Goal: Task Accomplishment & Management: Use online tool/utility

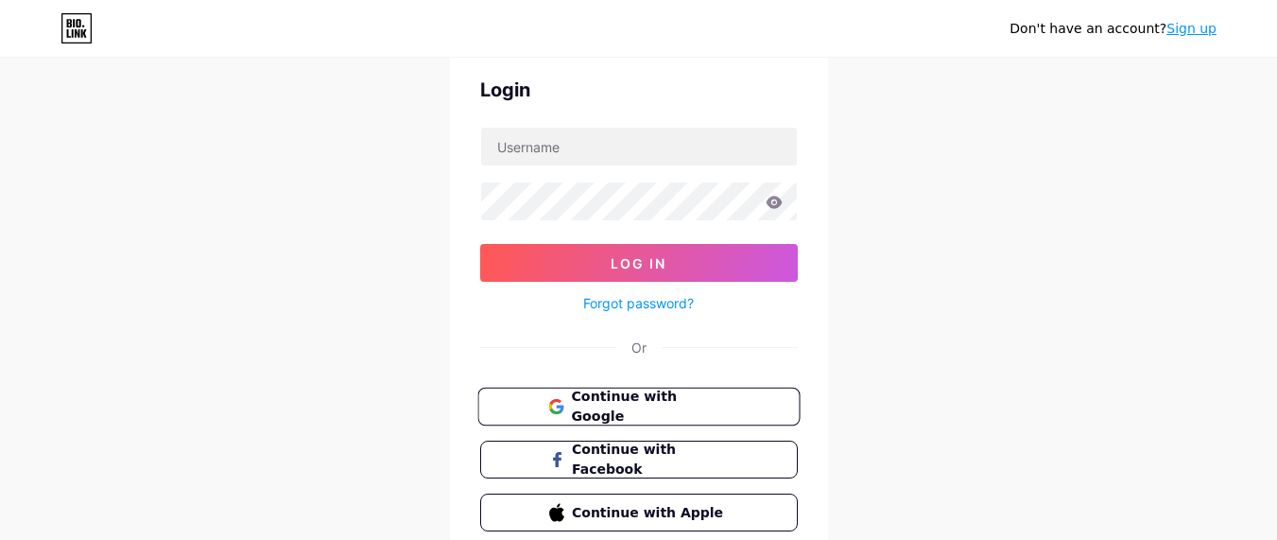
scroll to position [113, 0]
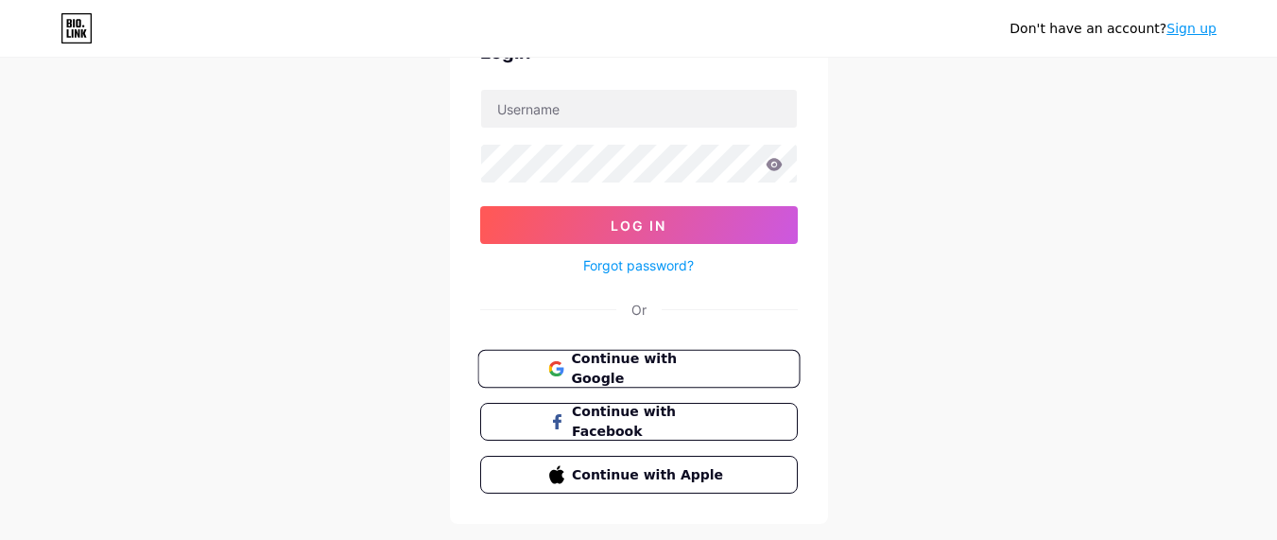
click at [619, 363] on span "Continue with Google" at bounding box center [650, 369] width 158 height 41
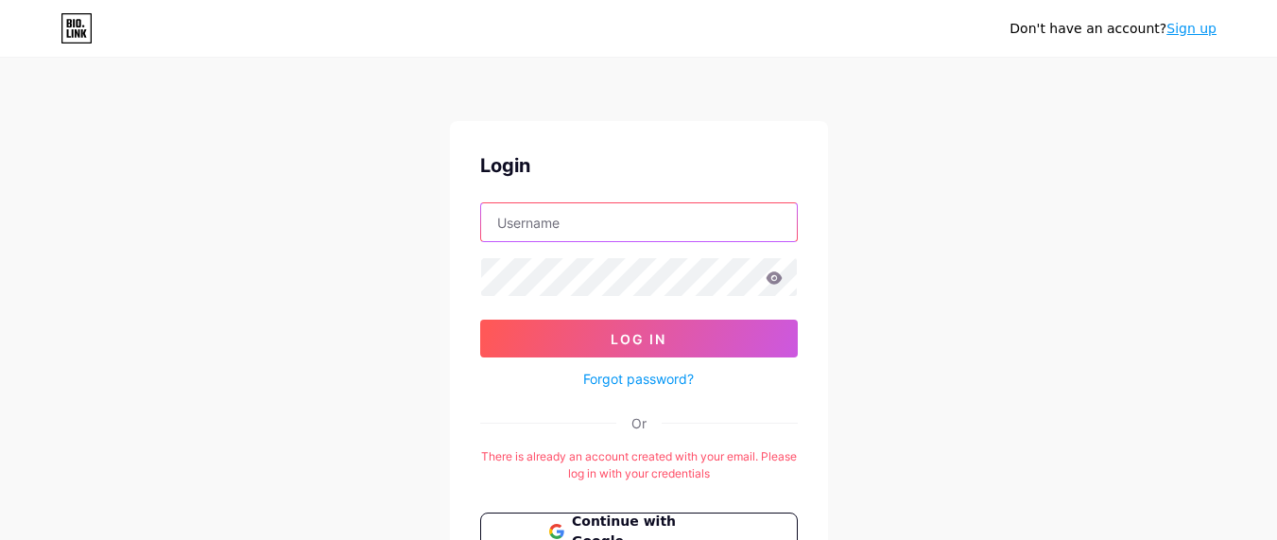
click at [569, 235] on input "text" at bounding box center [639, 222] width 316 height 38
paste input "breezyblossomsflorist"
click at [620, 226] on input "breezyblossomsflorist" at bounding box center [639, 222] width 316 height 38
click at [632, 227] on input "breezyblossomsflorist" at bounding box center [639, 222] width 316 height 38
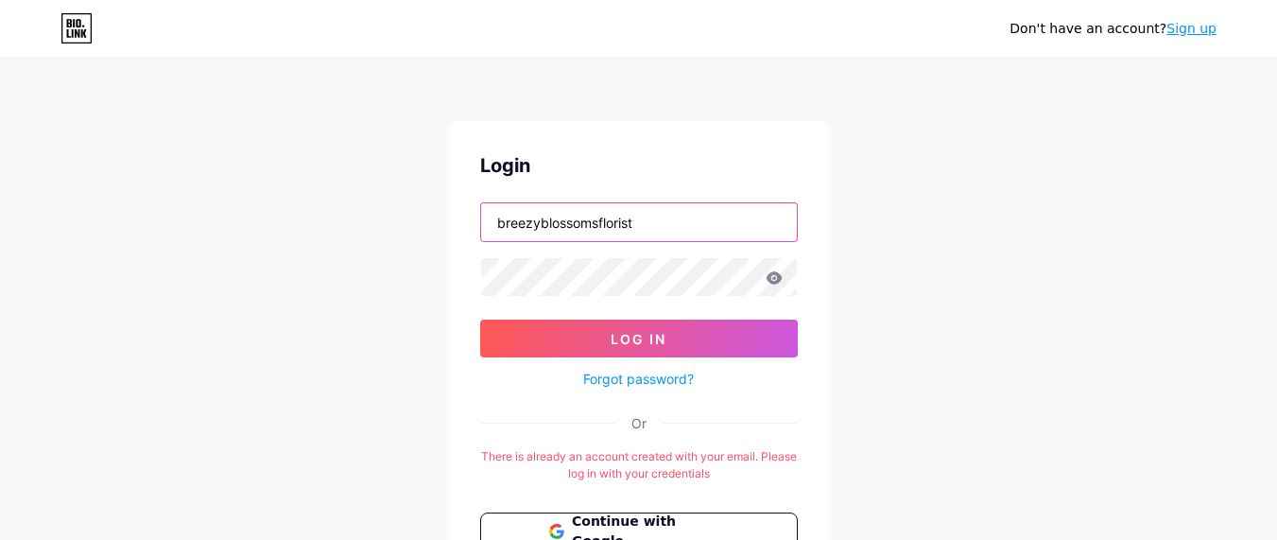
click at [660, 228] on input "breezyblossomsflorist" at bounding box center [639, 222] width 316 height 38
type input "breezyblossoms"
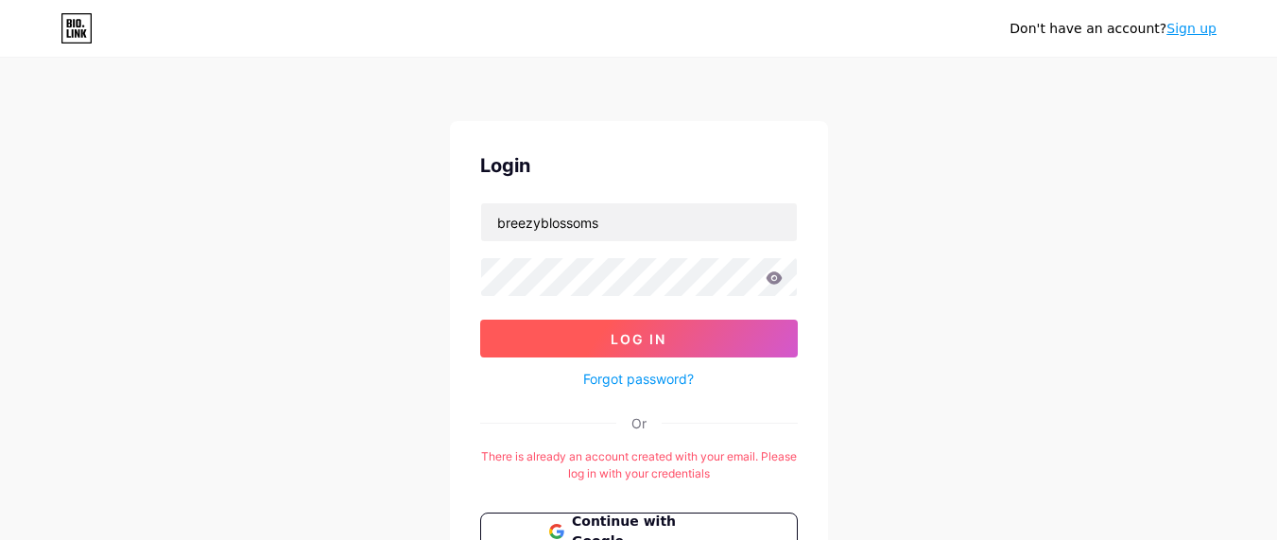
click at [636, 336] on span "Log In" at bounding box center [639, 339] width 56 height 16
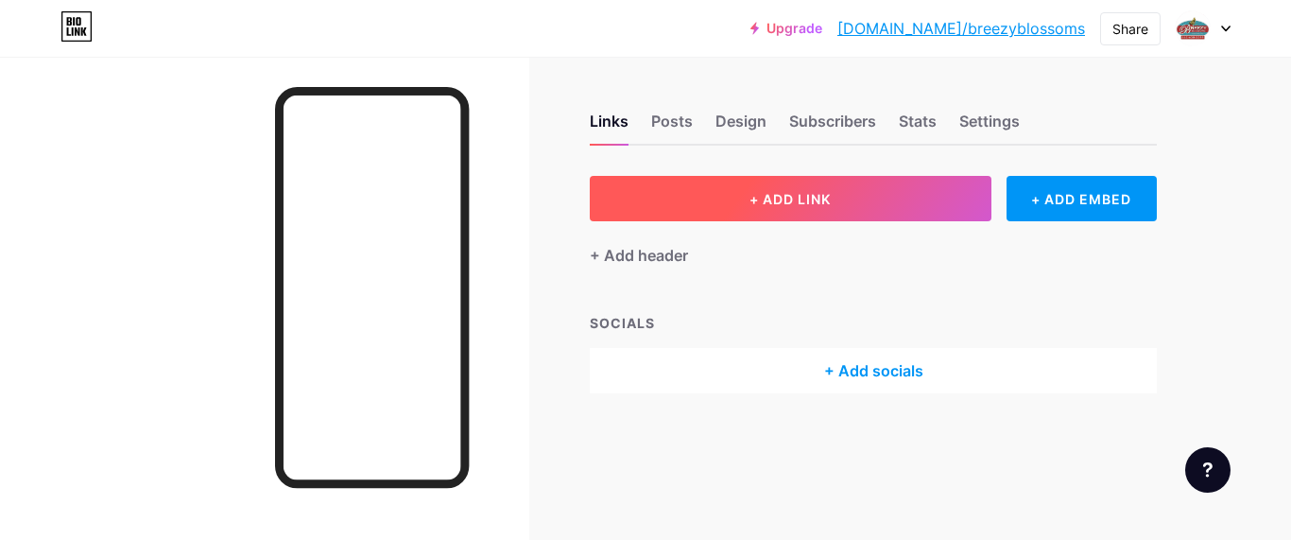
click at [783, 209] on button "+ ADD LINK" at bounding box center [791, 198] width 402 height 45
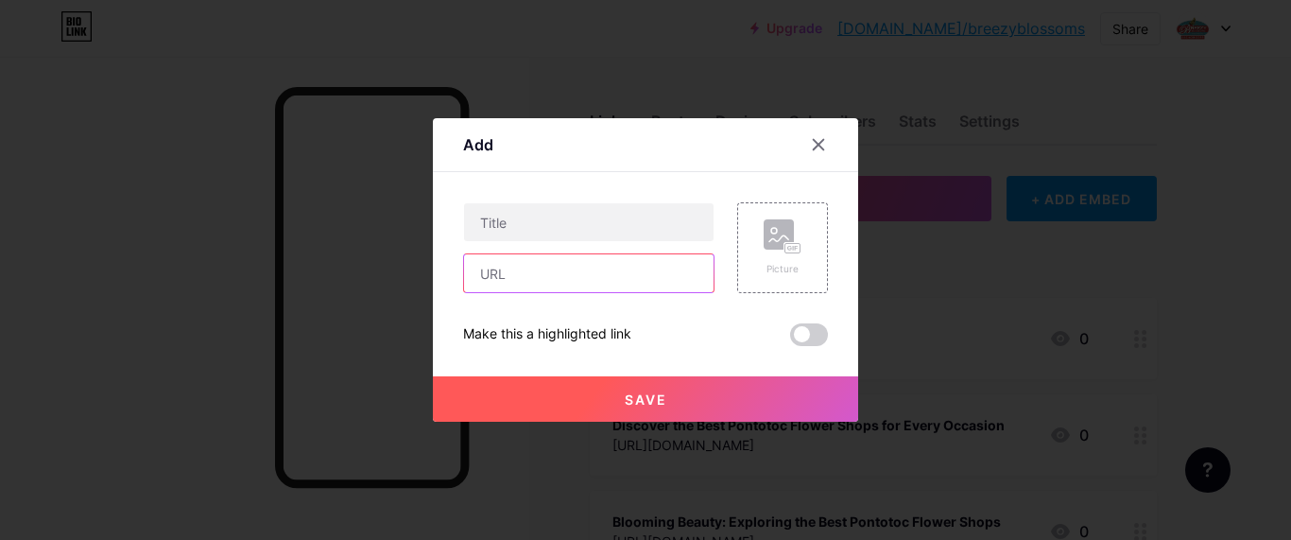
click at [542, 284] on input "text" at bounding box center [589, 273] width 250 height 38
paste input "https://medium.com/@breezyblossomsflorist/the-art-of-custom-roses-arrangements-…"
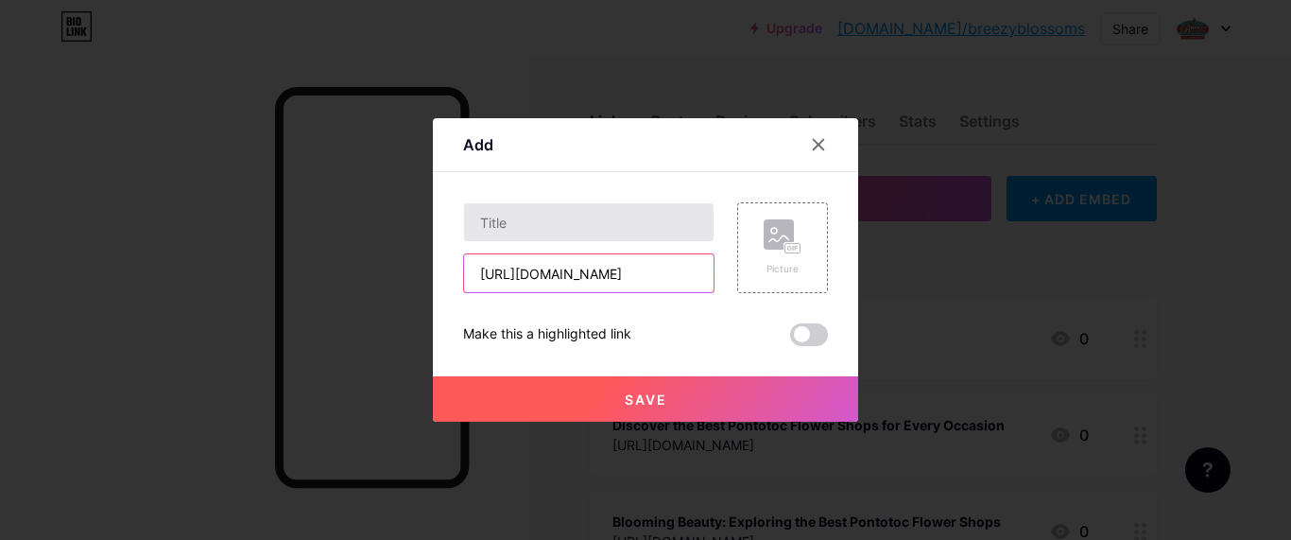
type input "https://medium.com/@breezyblossomsflorist/the-art-of-custom-roses-arrangements-…"
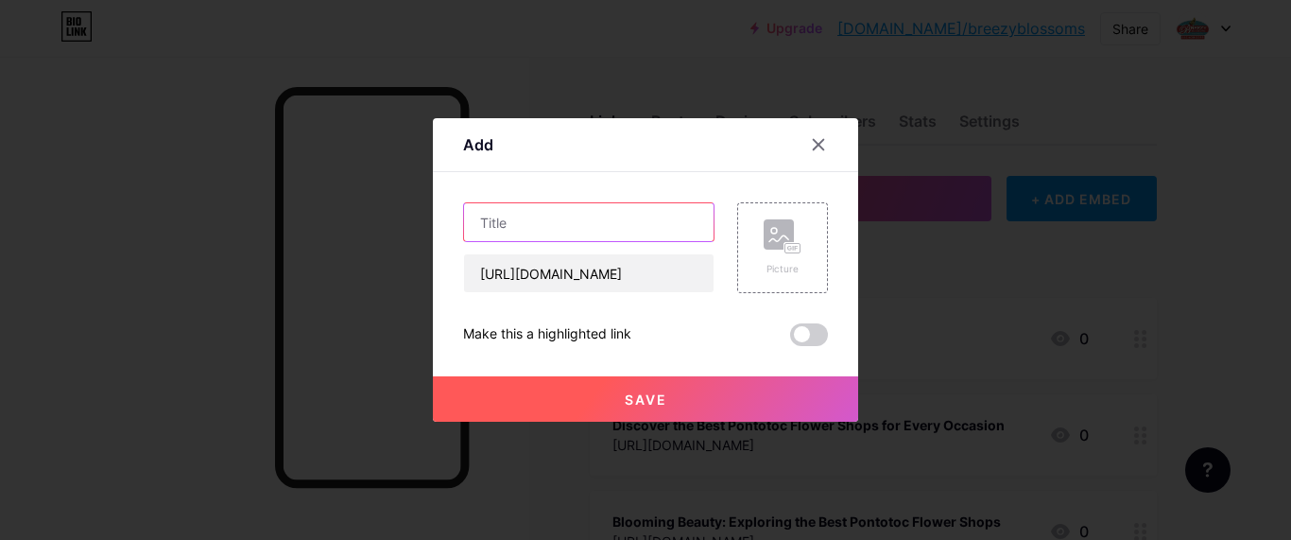
click at [559, 204] on input "text" at bounding box center [589, 222] width 250 height 38
paste input "The Art of Custom Roses Arrangements: A Guide to Personalized Floral Beauty"
type input "The Art of Custom Roses Arrangements: A Guide to Personalized Floral Beauty"
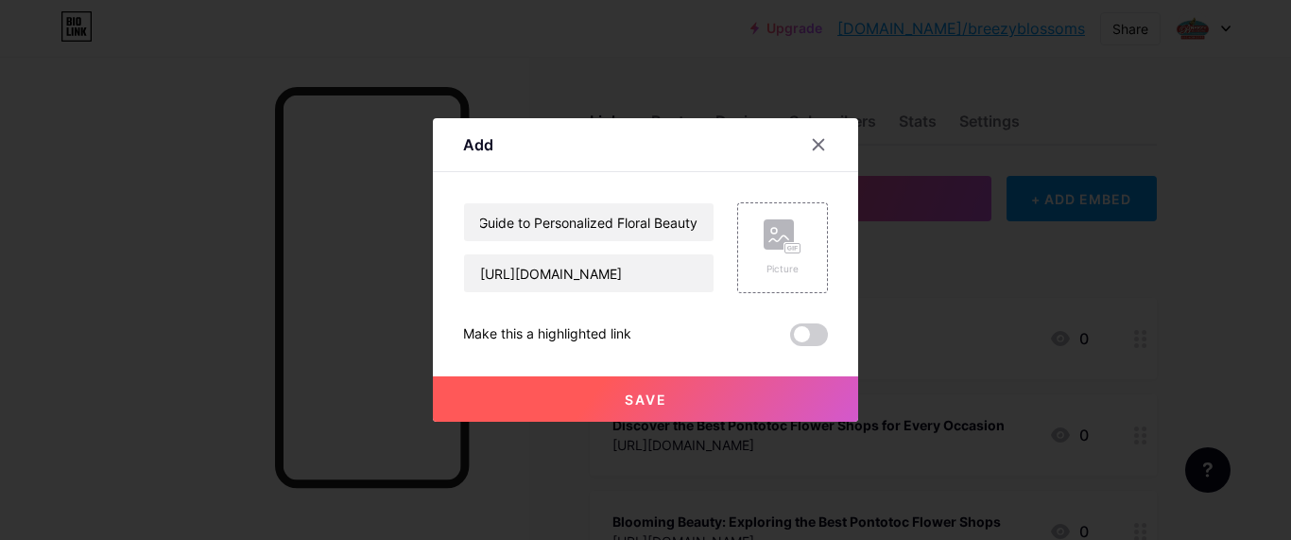
click at [663, 403] on span "Save" at bounding box center [646, 399] width 43 height 16
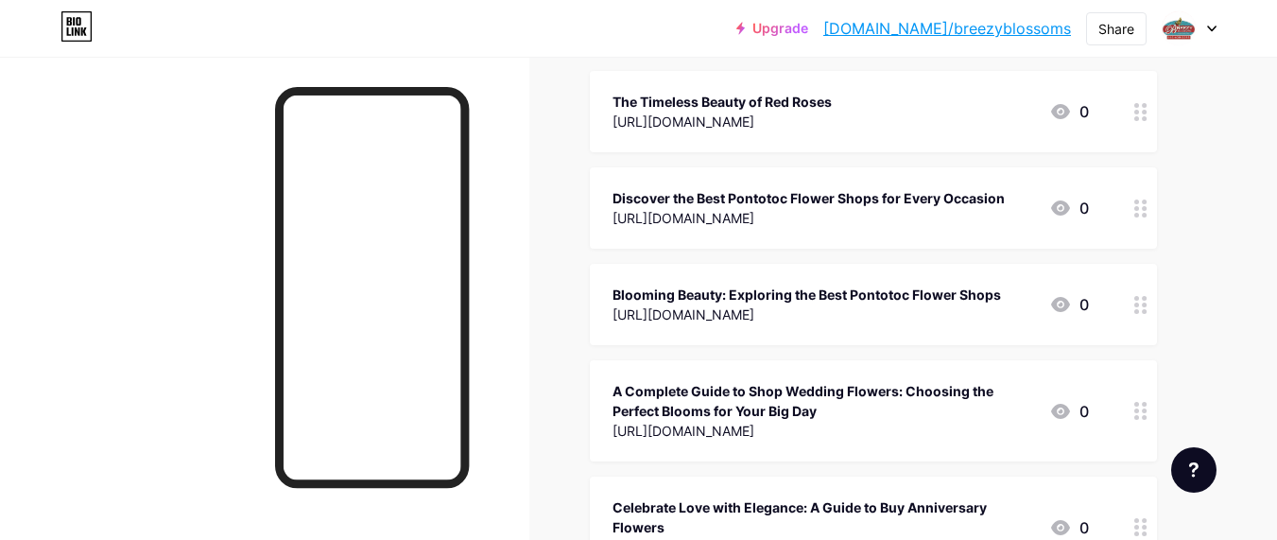
scroll to position [0, 0]
